Goal: Information Seeking & Learning: Learn about a topic

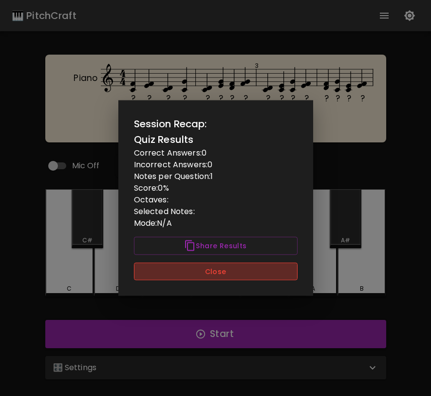
click at [239, 278] on button "Close" at bounding box center [216, 271] width 164 height 18
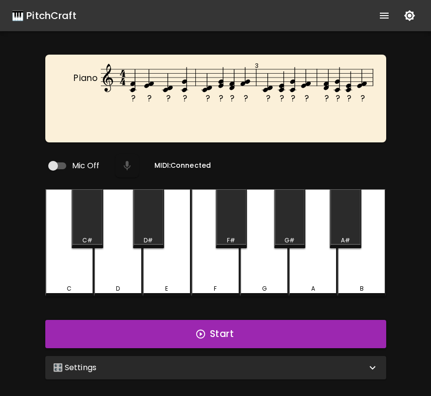
click at [342, 362] on div "🎛️ Settings" at bounding box center [210, 367] width 314 height 12
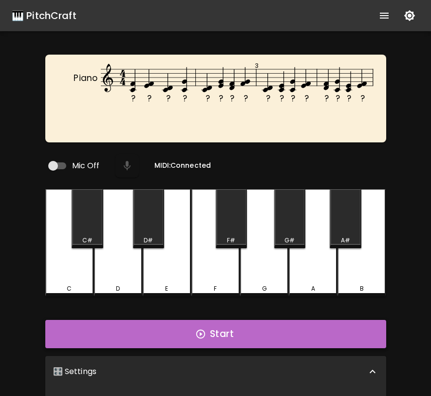
click at [184, 322] on button "Start" at bounding box center [215, 334] width 341 height 28
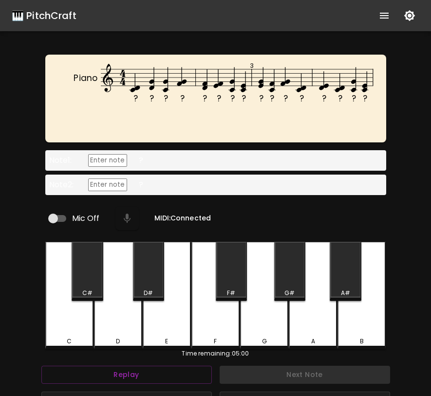
type input "C4"
click at [102, 182] on input "text" at bounding box center [107, 184] width 39 height 13
type input "G4"
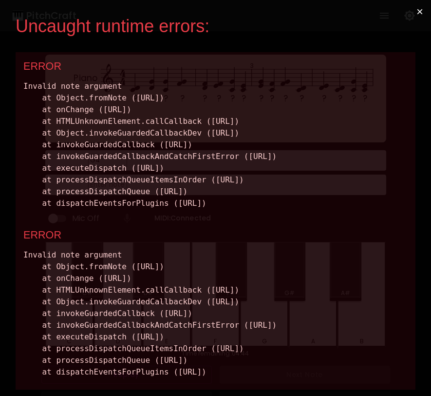
click at [418, 13] on button "×" at bounding box center [420, 11] width 22 height 23
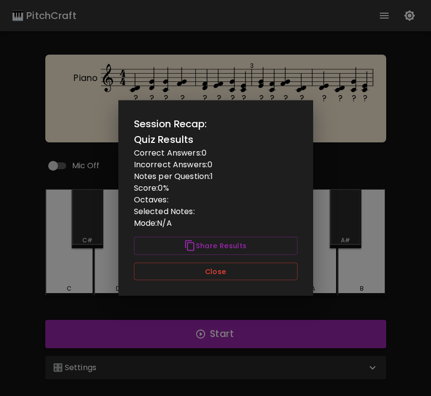
click at [278, 286] on div "Session Recap: Quiz Results Correct Answers: 0 Incorrect Answers: 0 Notes per Q…" at bounding box center [215, 197] width 195 height 195
click at [279, 281] on div "Session Recap: Quiz Results Correct Answers: 0 Incorrect Answers: 0 Notes per Q…" at bounding box center [215, 197] width 195 height 195
click at [281, 275] on button "Close" at bounding box center [216, 271] width 164 height 18
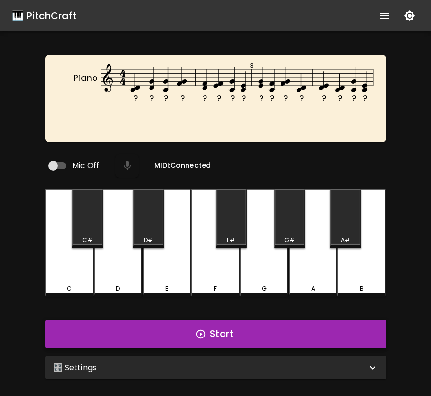
click at [282, 329] on button "Start" at bounding box center [215, 334] width 341 height 28
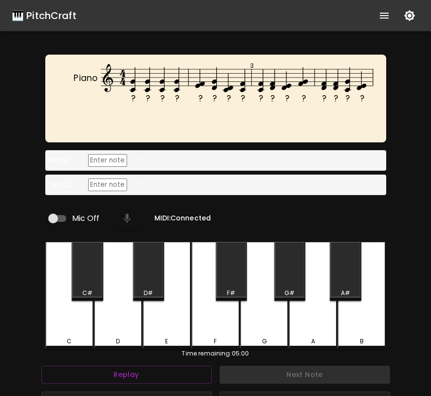
type input "C4"
type input "F4"
click at [215, 193] on div "Note 2 : ?" at bounding box center [215, 184] width 341 height 20
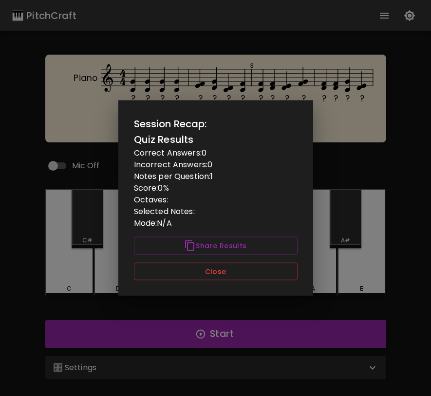
click at [280, 282] on div "Session Recap: Quiz Results Correct Answers: 0 Incorrect Answers: 0 Notes per Q…" at bounding box center [215, 197] width 195 height 195
click at [279, 276] on button "Close" at bounding box center [216, 271] width 164 height 18
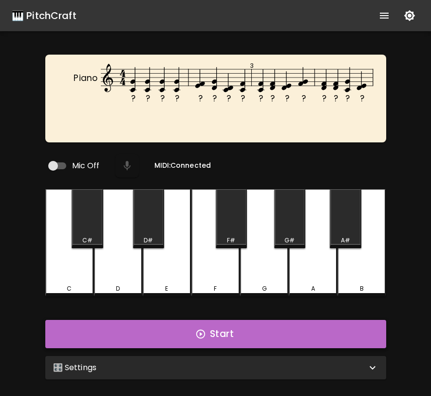
click at [285, 327] on button "Start" at bounding box center [215, 334] width 341 height 28
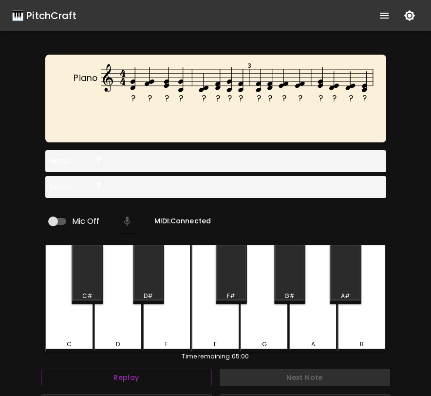
click at [213, 157] on div "Note 1 : ?" at bounding box center [215, 161] width 341 height 22
click at [206, 183] on div "Note 2 : ?" at bounding box center [215, 187] width 341 height 22
click at [151, 206] on div "Mic Off MIDI: Connected" at bounding box center [215, 221] width 341 height 31
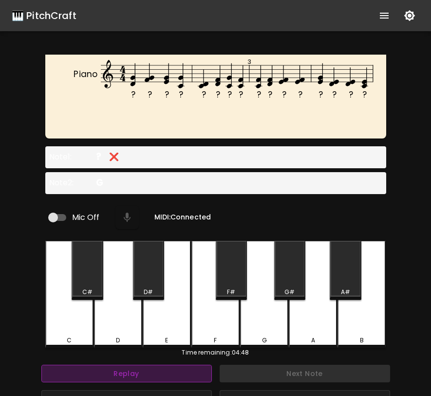
click at [132, 367] on button "Replay" at bounding box center [126, 373] width 170 height 18
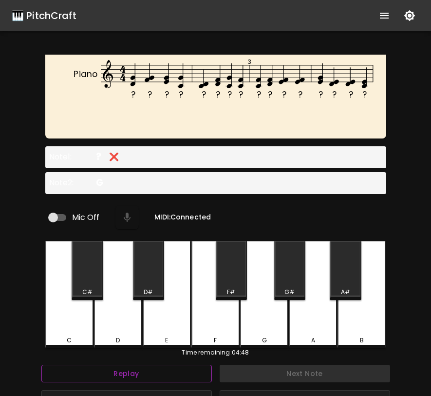
click at [132, 367] on button "Replay" at bounding box center [126, 373] width 170 height 18
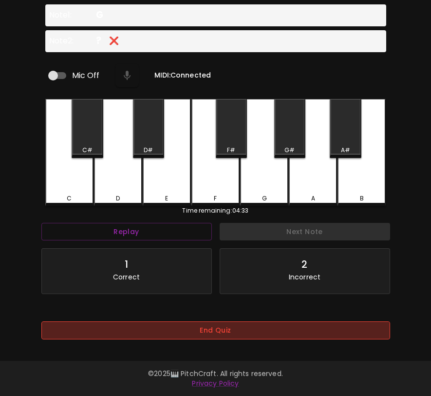
click at [311, 322] on button "End Quiz" at bounding box center [215, 330] width 349 height 18
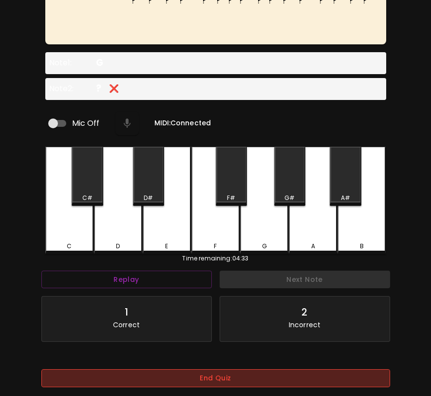
scroll to position [0, 0]
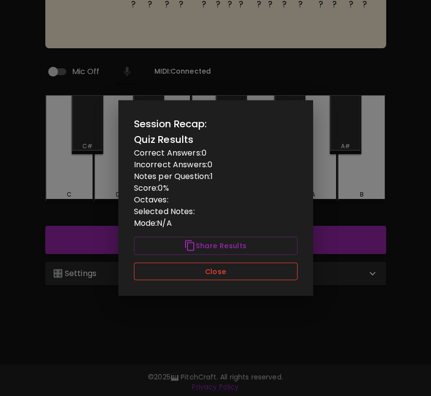
click at [225, 269] on button "Close" at bounding box center [216, 271] width 164 height 18
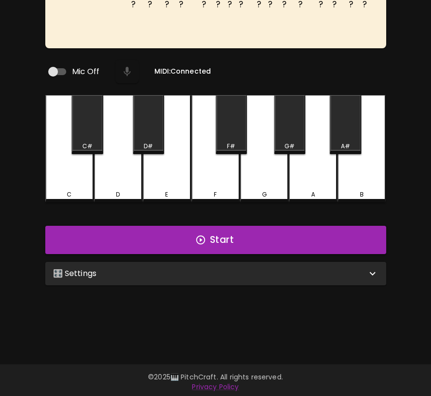
click at [189, 284] on div "? ? ? ? ? ? ? ? ? ? ? ? ? ? ? ? Piano 3 Mic Off MIDI: Connected C C# D D# E F F…" at bounding box center [215, 159] width 431 height 396
click at [198, 271] on div "🎛️ Settings" at bounding box center [210, 273] width 314 height 12
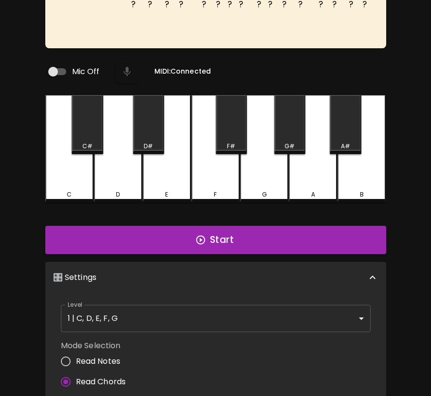
click at [105, 359] on span "Read Notes" at bounding box center [98, 361] width 45 height 12
click at [76, 359] on input "Read Notes" at bounding box center [66, 361] width 20 height 20
radio input "true"
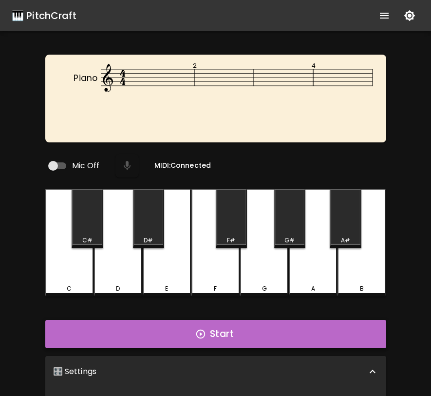
click at [130, 337] on button "Start" at bounding box center [215, 334] width 341 height 28
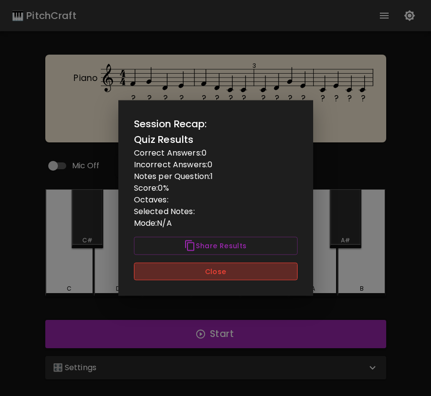
click at [287, 279] on button "Close" at bounding box center [216, 271] width 164 height 18
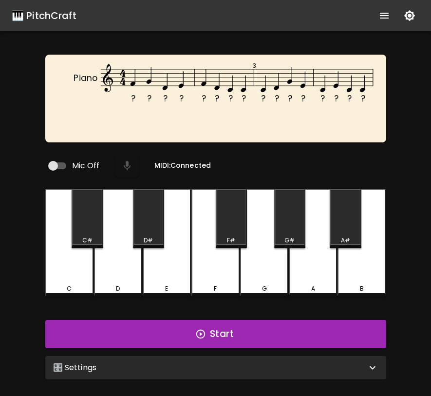
click at [291, 366] on div "🎛️ Settings" at bounding box center [210, 367] width 314 height 12
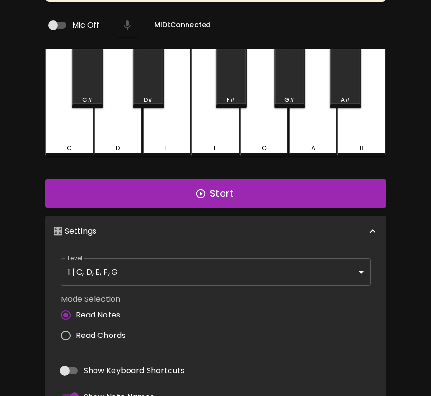
scroll to position [262, 0]
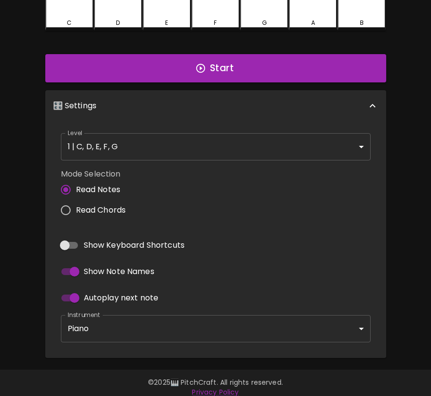
click at [76, 208] on span "Read Chords" at bounding box center [101, 210] width 50 height 12
click at [76, 208] on input "Read Chords" at bounding box center [66, 210] width 20 height 20
radio input "true"
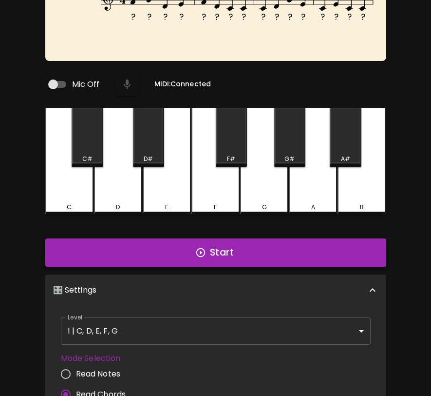
scroll to position [76, 0]
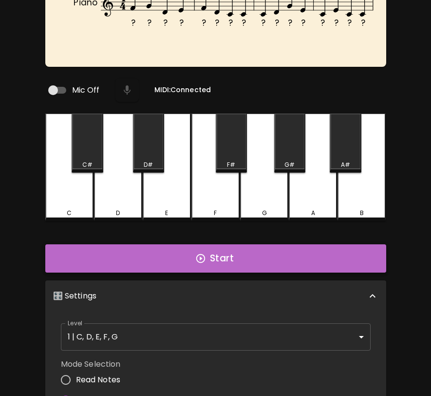
click at [202, 257] on icon "button" at bounding box center [200, 258] width 11 height 11
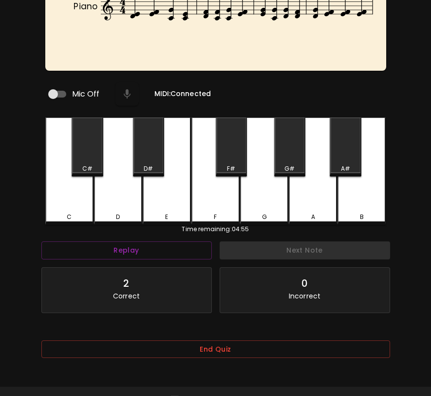
scroll to position [88, 0]
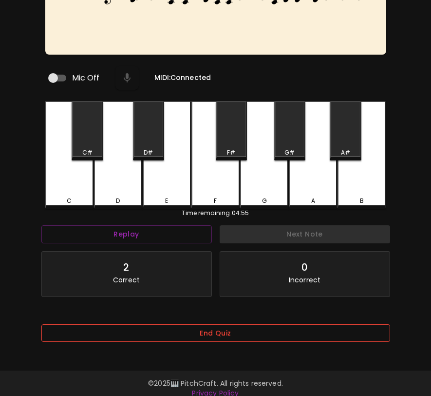
click at [201, 335] on button "End Quiz" at bounding box center [215, 333] width 349 height 18
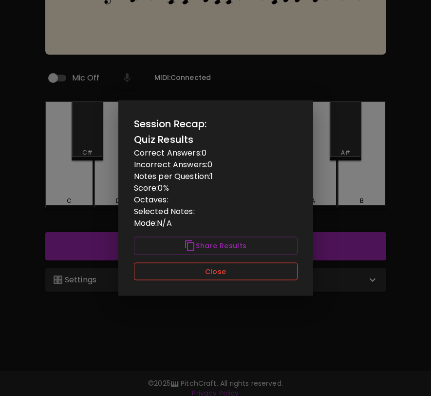
click at [232, 274] on button "Close" at bounding box center [216, 271] width 164 height 18
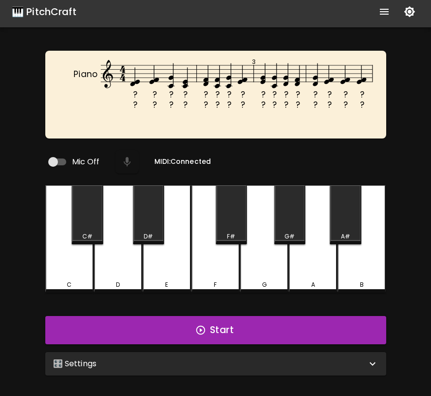
scroll to position [0, 0]
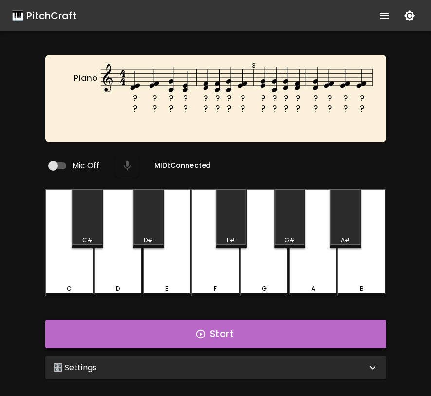
click at [311, 333] on button "Start" at bounding box center [215, 334] width 341 height 28
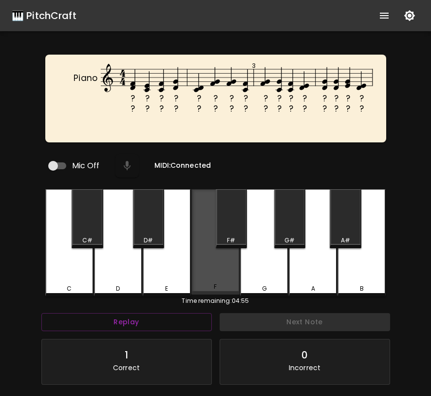
click at [218, 280] on div "F" at bounding box center [215, 241] width 48 height 105
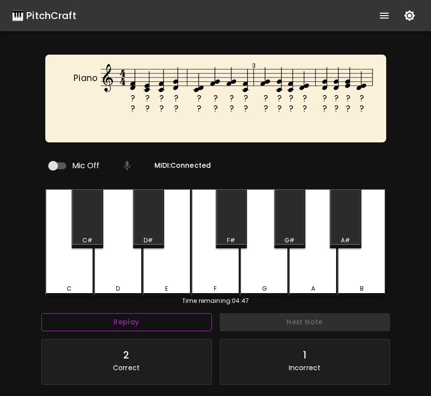
click at [199, 318] on button "Replay" at bounding box center [126, 322] width 170 height 18
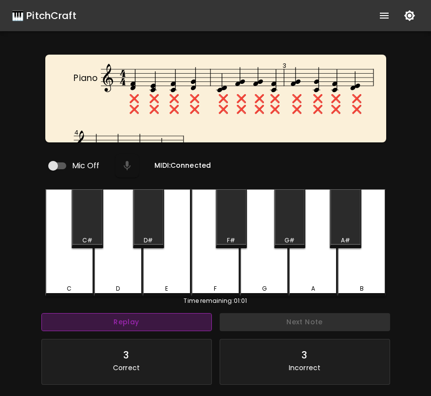
click at [193, 320] on button "Replay" at bounding box center [126, 322] width 170 height 18
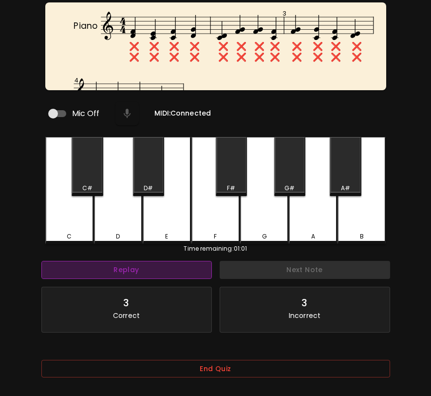
scroll to position [97, 0]
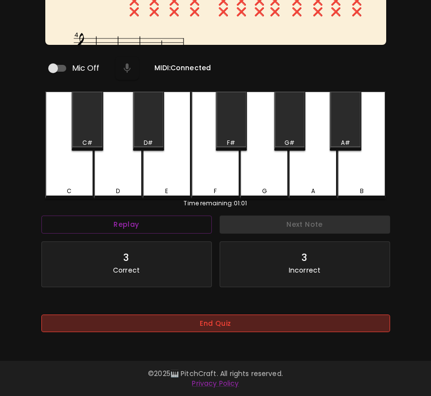
click at [196, 317] on button "End Quiz" at bounding box center [215, 323] width 349 height 18
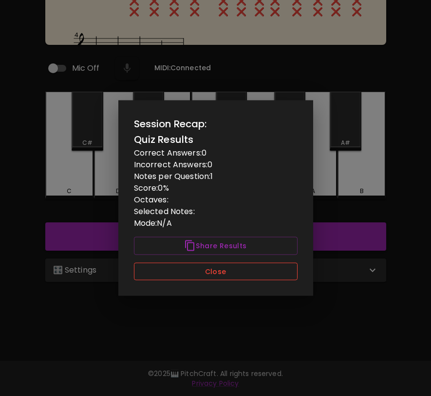
click at [203, 271] on button "Close" at bounding box center [216, 271] width 164 height 18
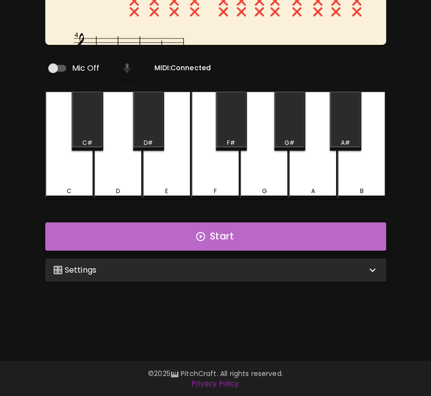
click at [211, 237] on button "Start" at bounding box center [215, 236] width 341 height 28
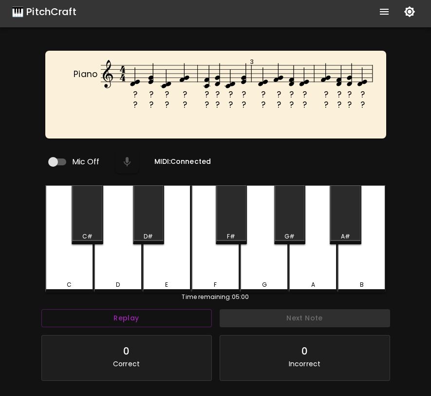
scroll to position [0, 0]
